Goal: Find specific page/section: Find specific page/section

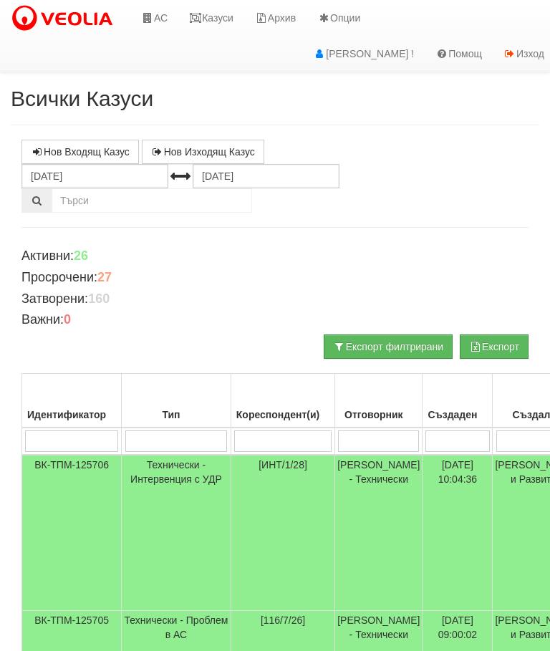
click at [226, 10] on link "Казуси" at bounding box center [211, 18] width 66 height 36
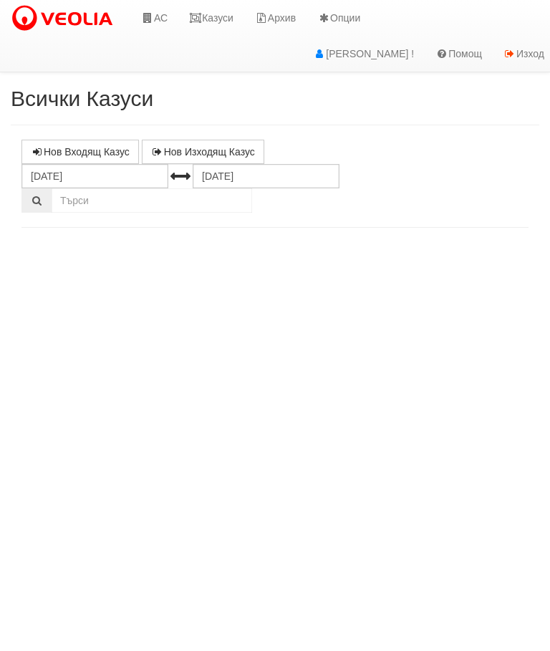
select select "10"
select select "1"
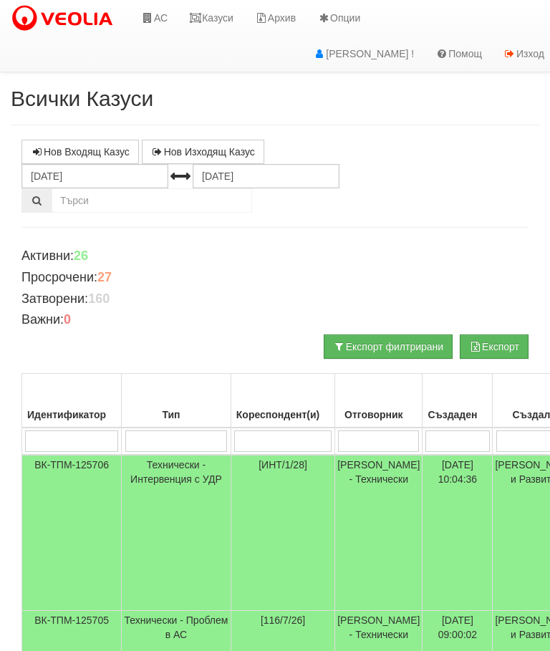
click at [215, 11] on link "Казуси" at bounding box center [211, 18] width 66 height 36
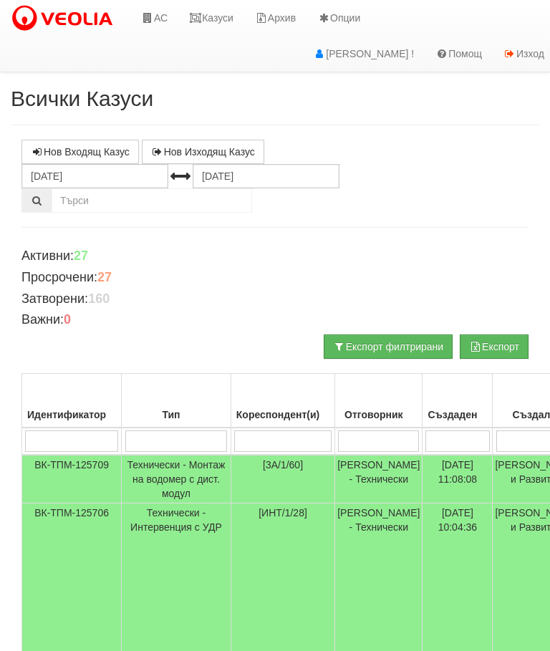
click at [219, 6] on link "Казуси" at bounding box center [211, 18] width 66 height 36
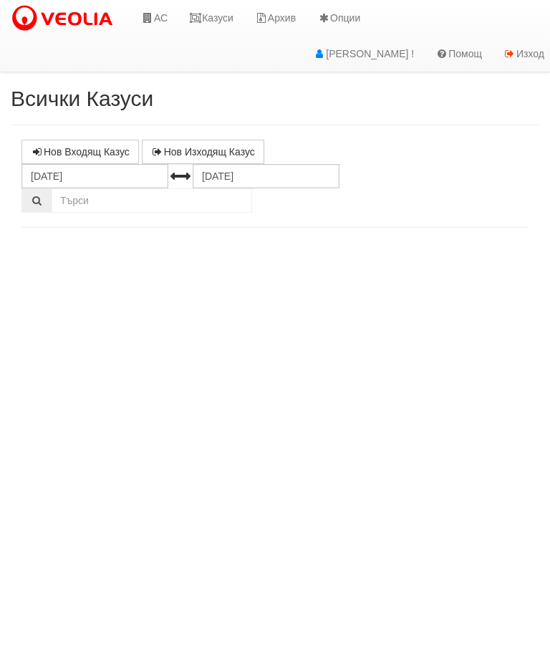
select select "10"
select select "1"
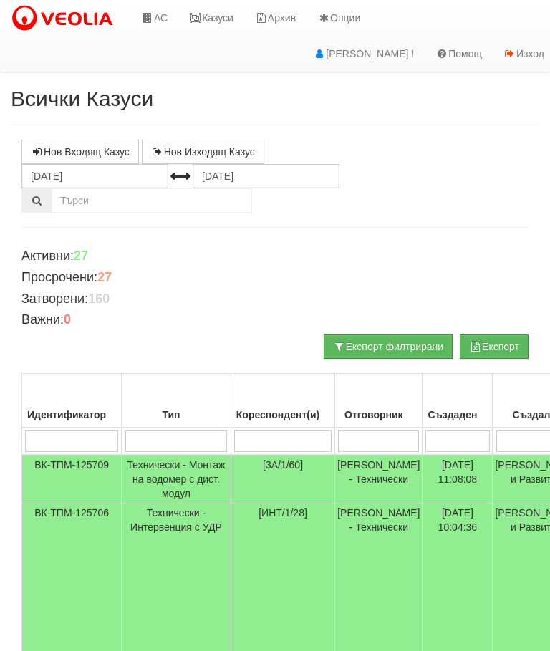
click at [222, 16] on link "Казуси" at bounding box center [211, 18] width 66 height 36
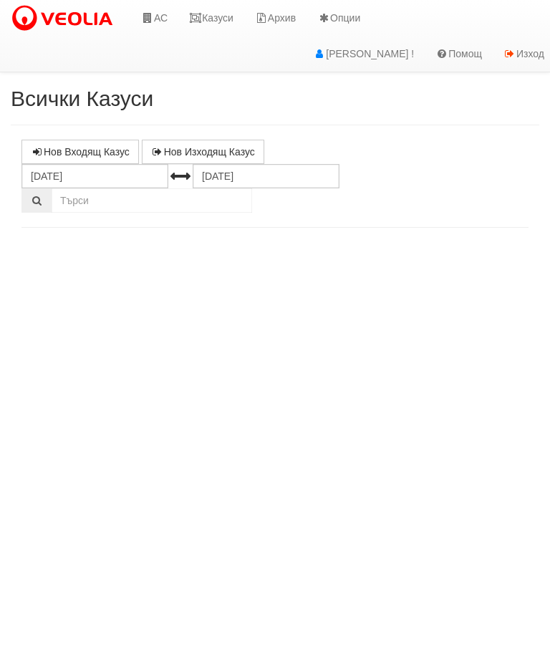
select select "10"
select select "1"
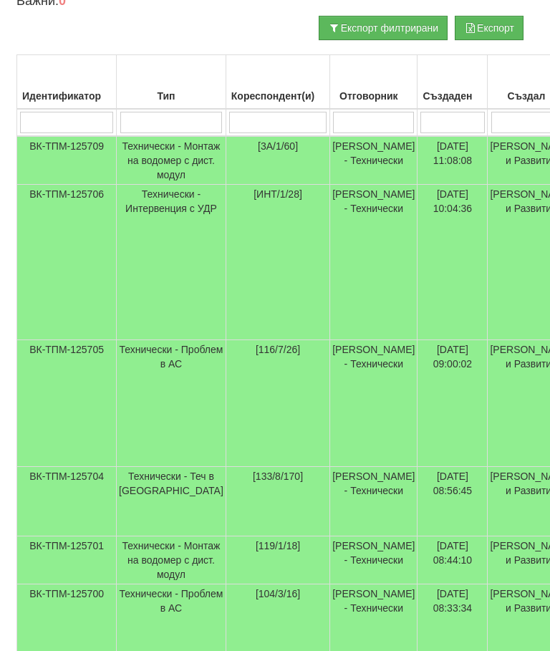
scroll to position [319, 0]
